Goal: Information Seeking & Learning: Learn about a topic

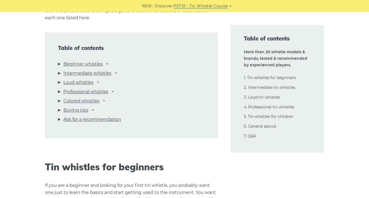
scroll to position [585, 0]
click at [88, 73] on link "Intermediate whistles" at bounding box center [87, 72] width 48 height 7
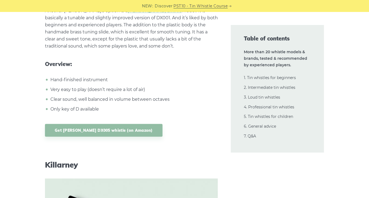
scroll to position [3296, 0]
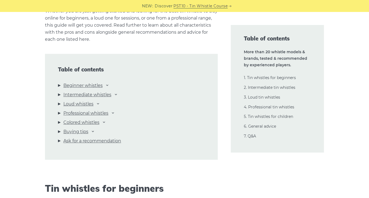
scroll to position [585, 0]
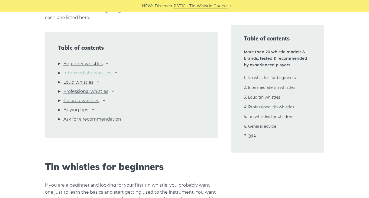
click at [97, 73] on link "Intermediate whistles" at bounding box center [87, 72] width 48 height 7
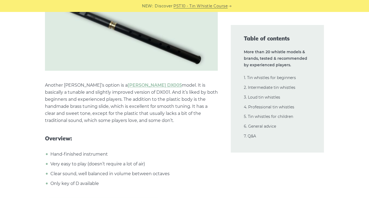
scroll to position [3231, 0]
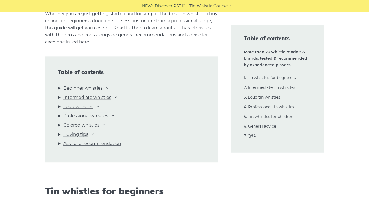
scroll to position [585, 0]
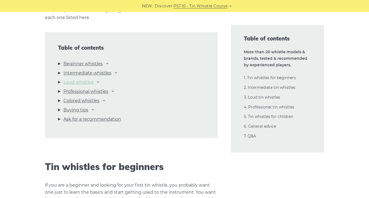
click at [83, 82] on link "Loud whistles" at bounding box center [78, 82] width 30 height 7
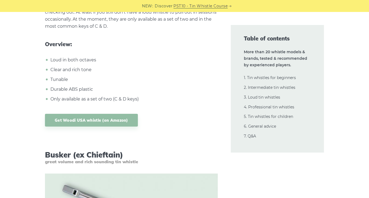
scroll to position [6298, 0]
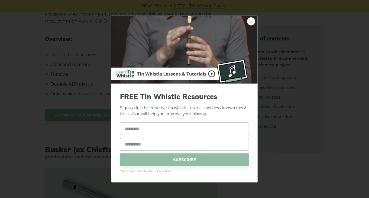
click at [250, 22] on link "×" at bounding box center [251, 21] width 8 height 8
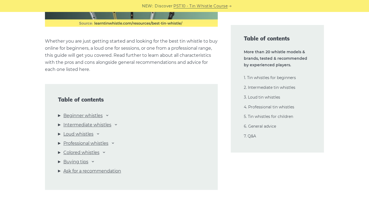
scroll to position [539, 0]
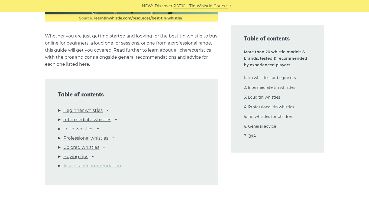
click at [93, 165] on link "Ask for a recommendation" at bounding box center [92, 165] width 58 height 7
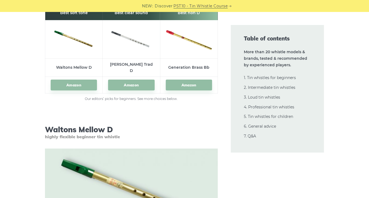
scroll to position [649, 0]
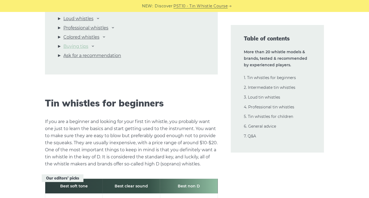
click at [75, 47] on link "Buying tips" at bounding box center [75, 46] width 25 height 7
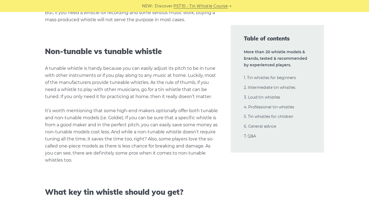
scroll to position [11333, 0]
